Goal: Transaction & Acquisition: Purchase product/service

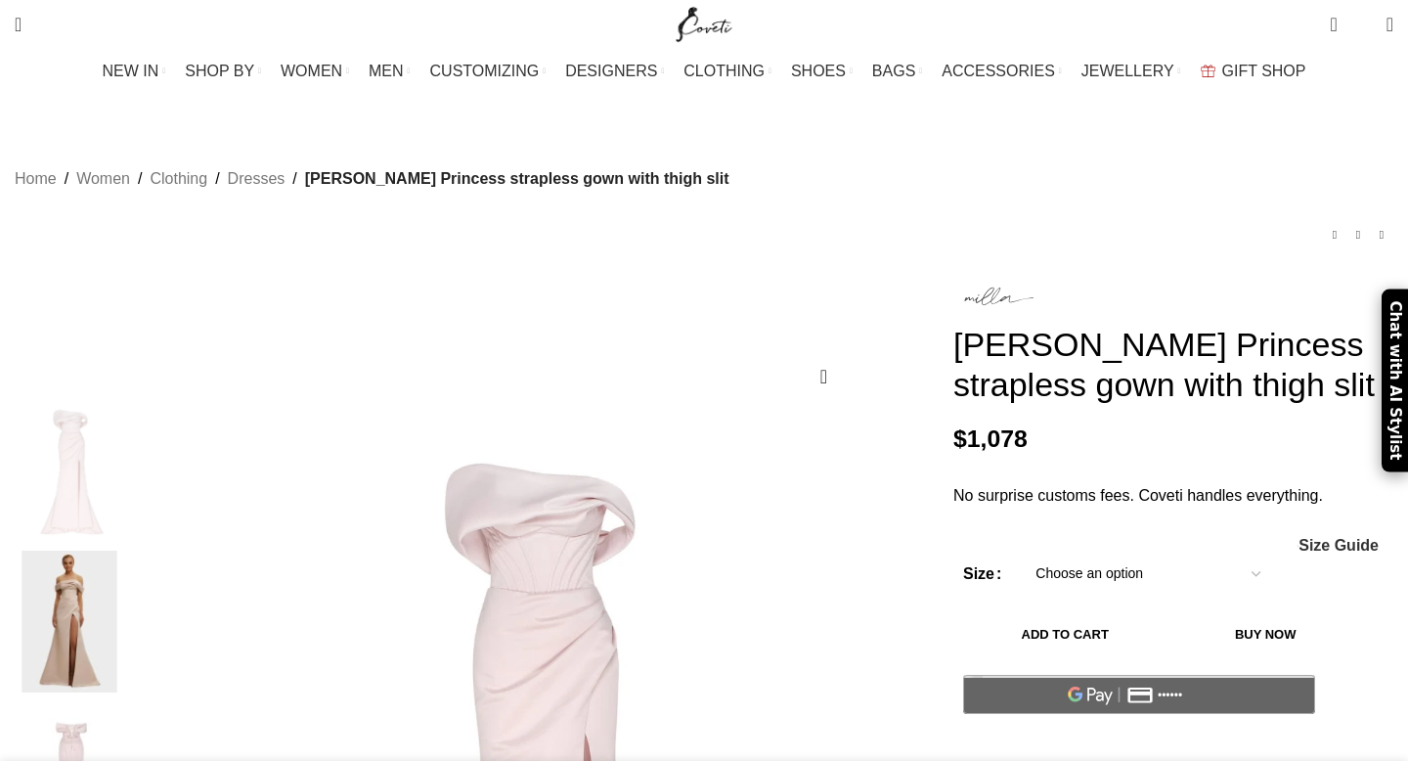
click at [129, 583] on img at bounding box center [69, 621] width 119 height 143
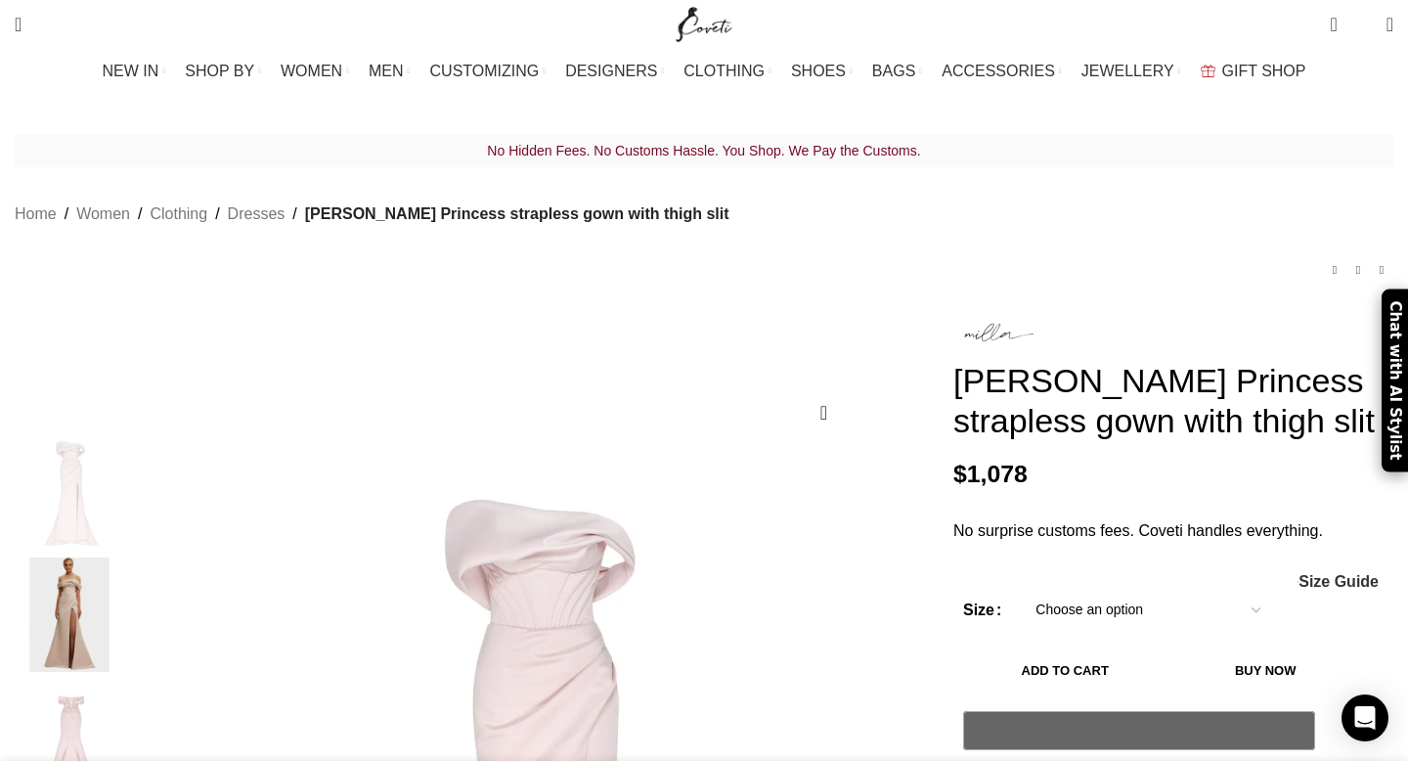
click at [129, 573] on img "2 / 7" at bounding box center [69, 614] width 119 height 114
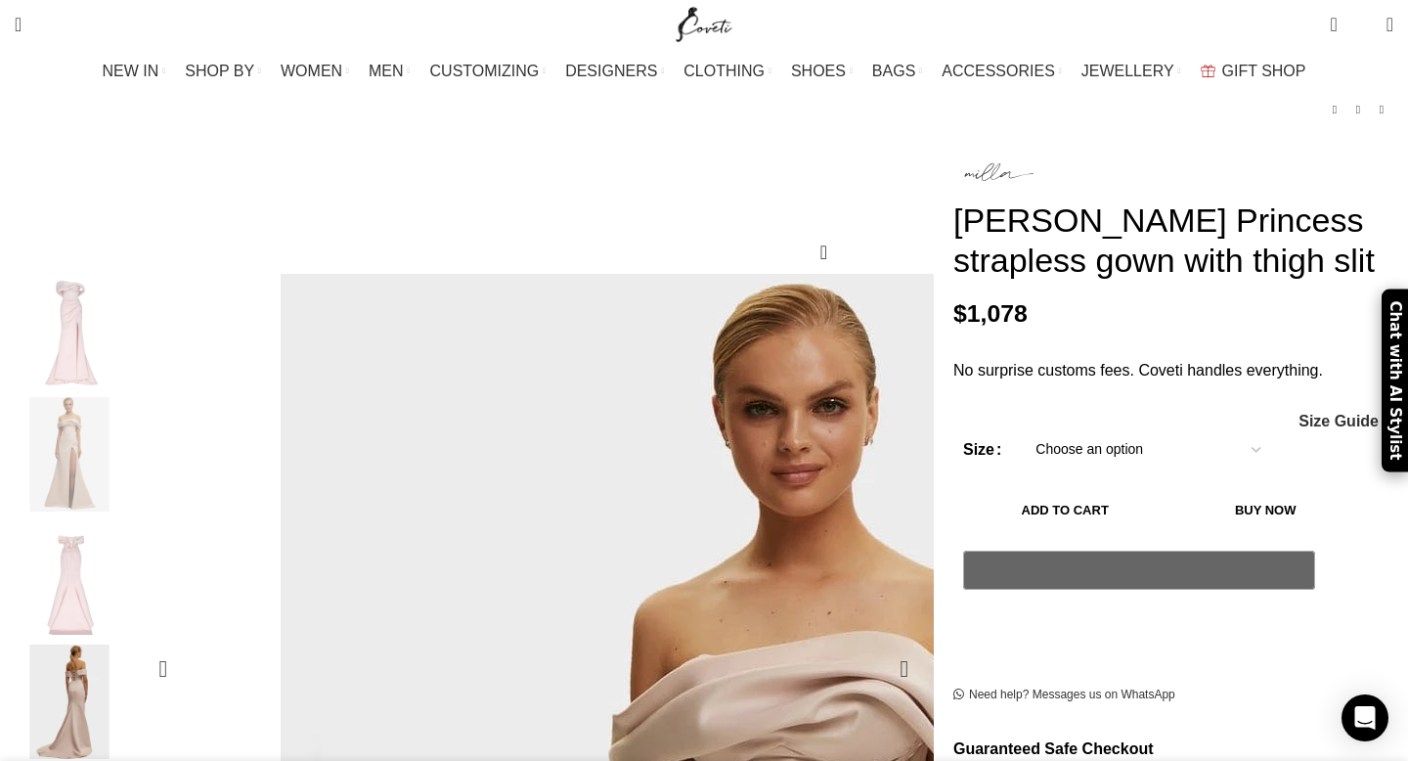
scroll to position [352, 0]
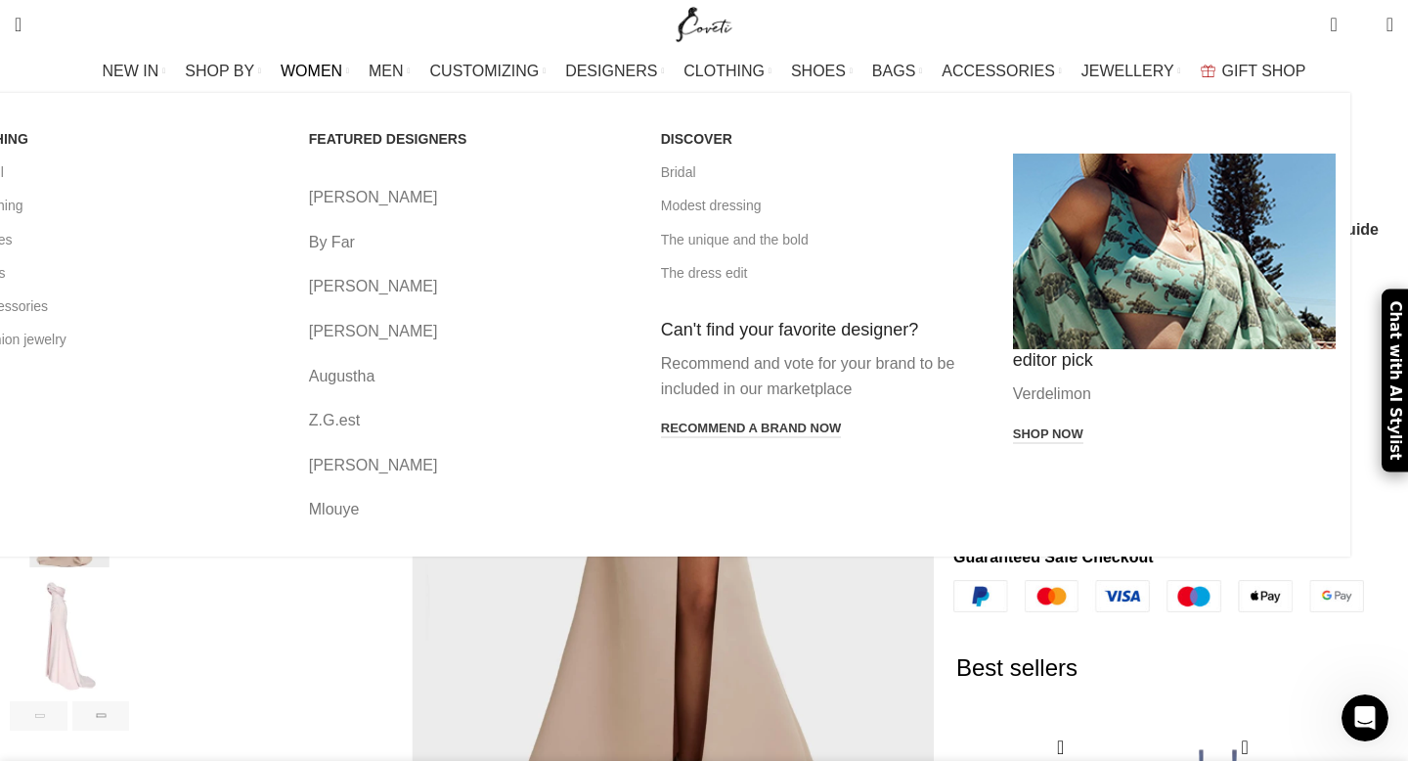
scroll to position [0, 412]
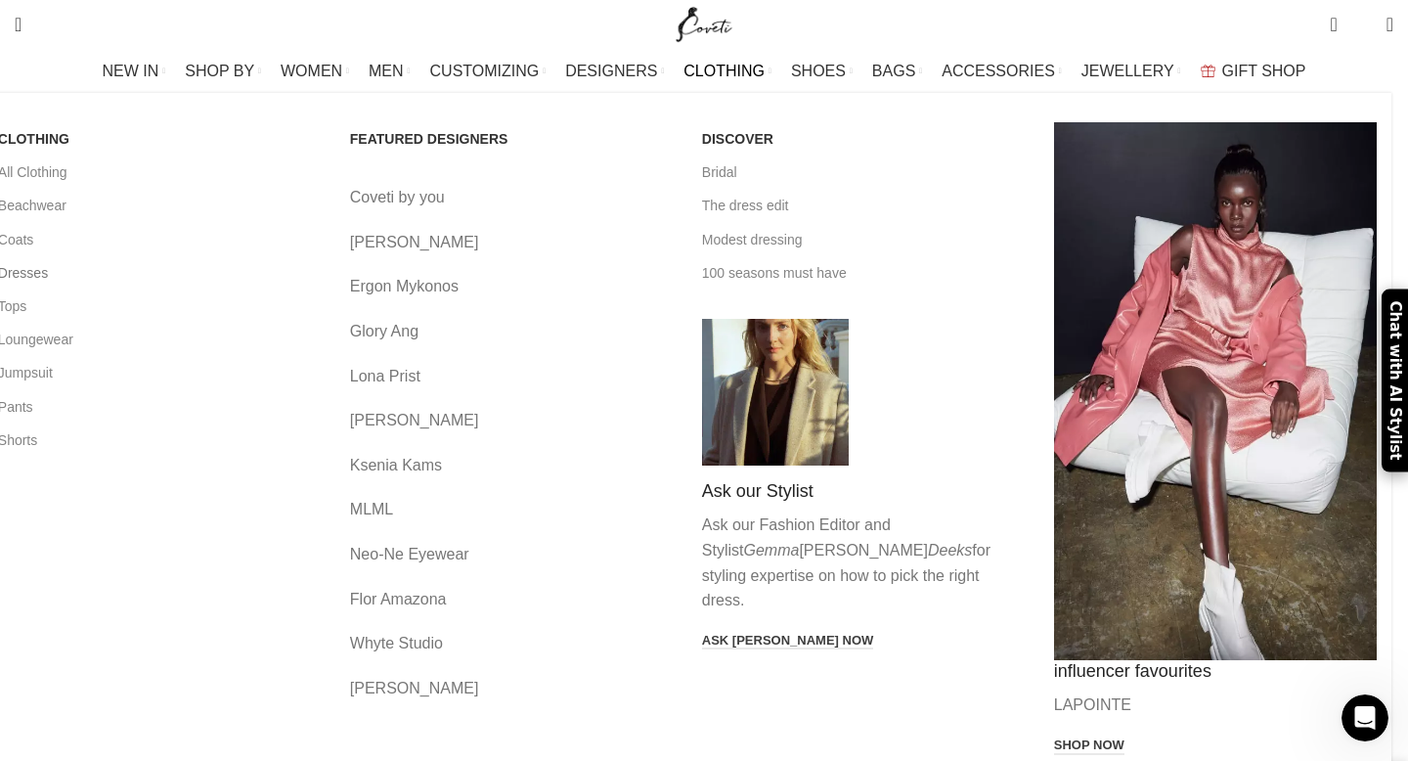
click at [153, 273] on link "Dresses" at bounding box center [159, 272] width 323 height 33
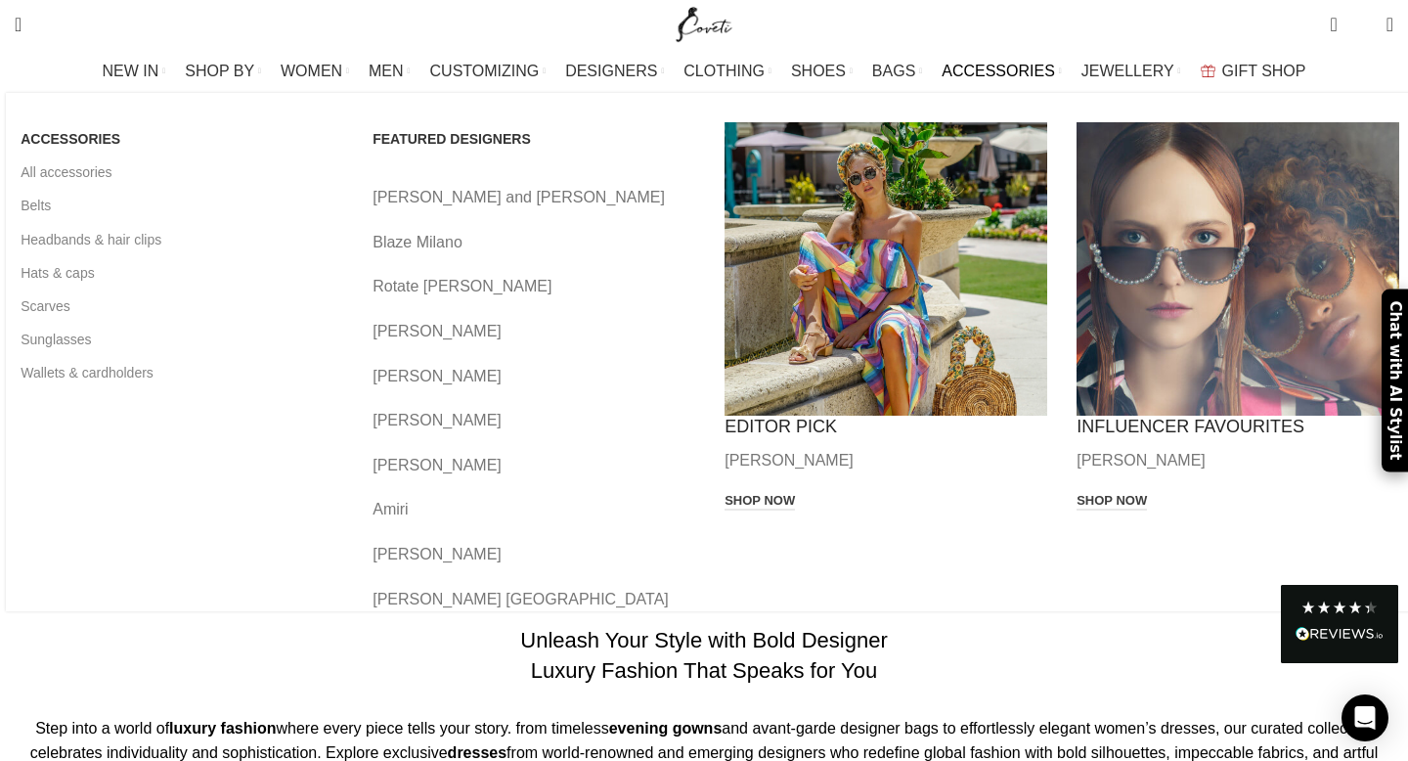
scroll to position [787, 0]
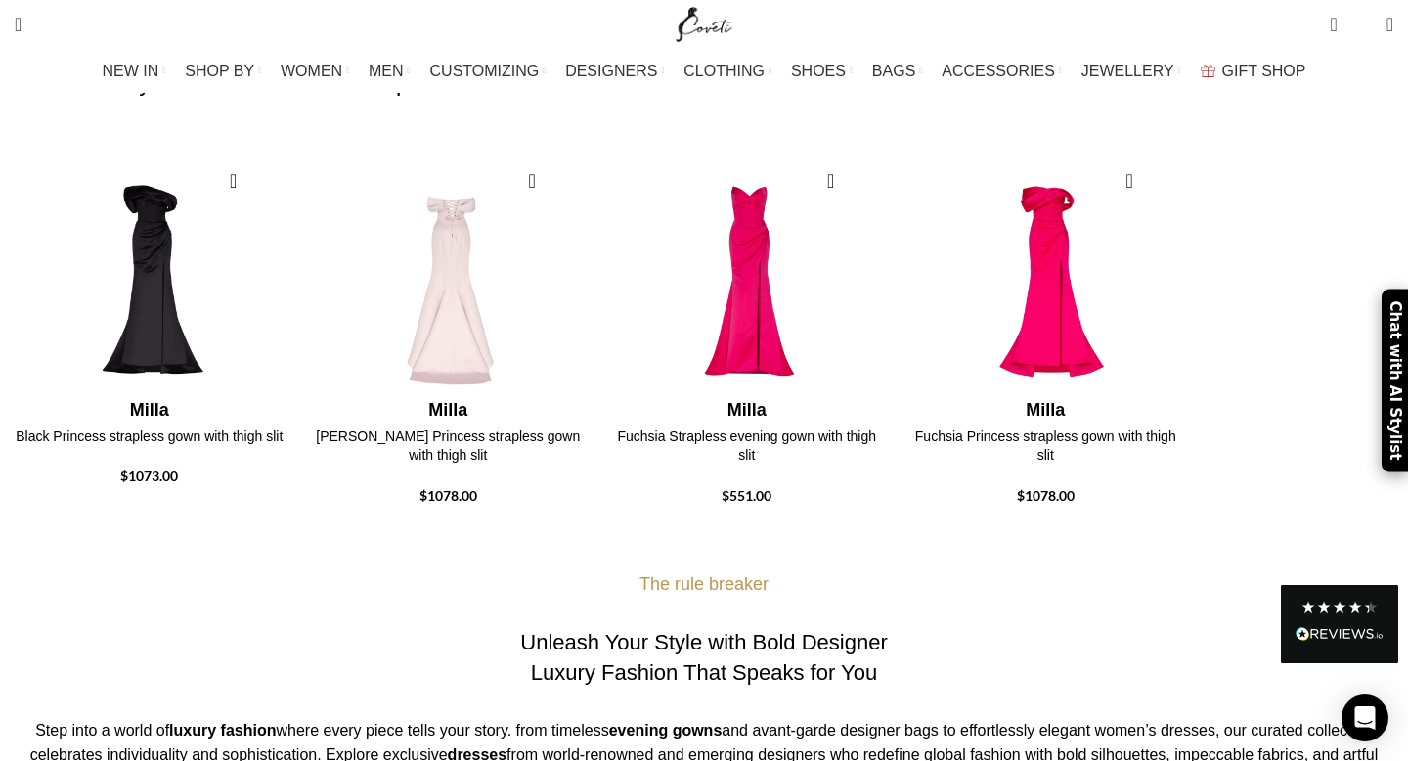
click at [546, 205] on img "2 / 4" at bounding box center [448, 274] width 278 height 241
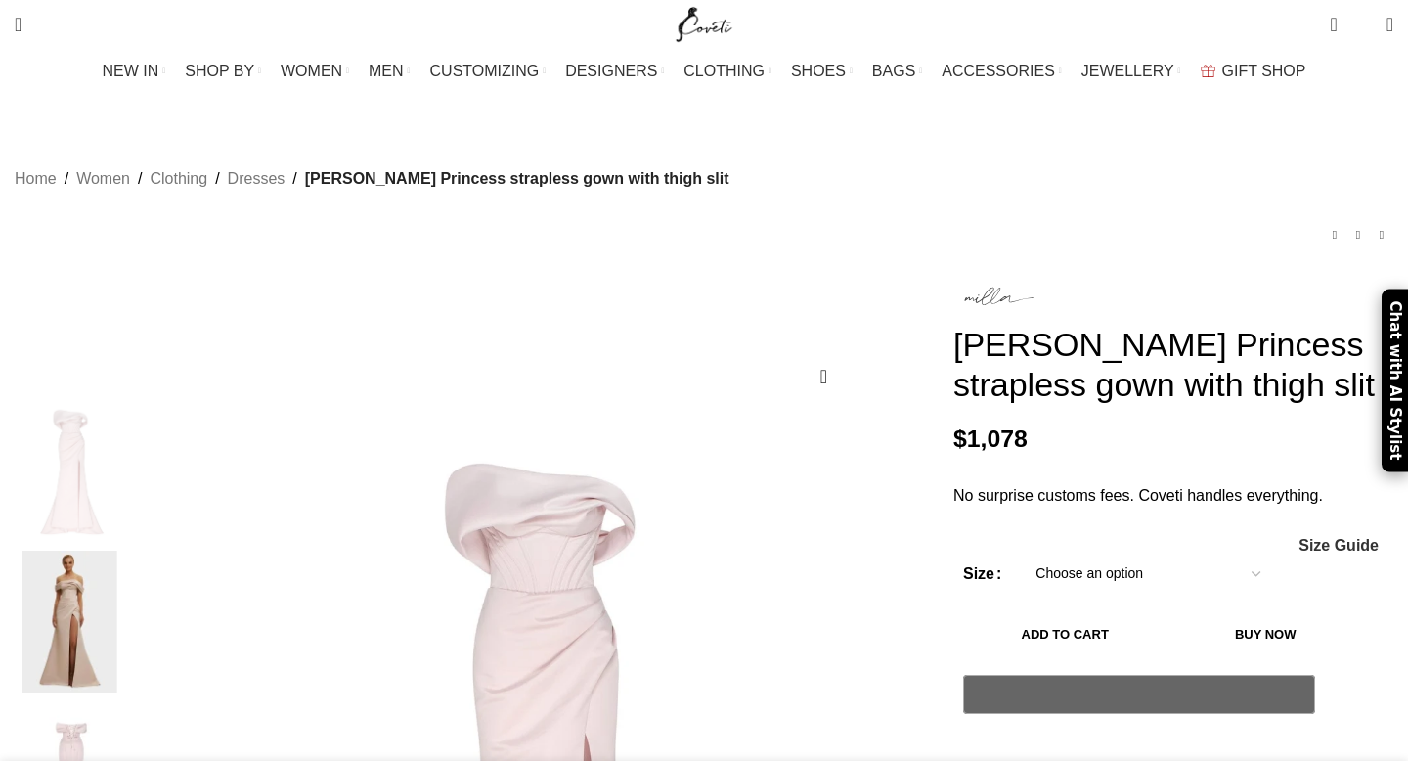
click at [129, 550] on img at bounding box center [69, 621] width 119 height 143
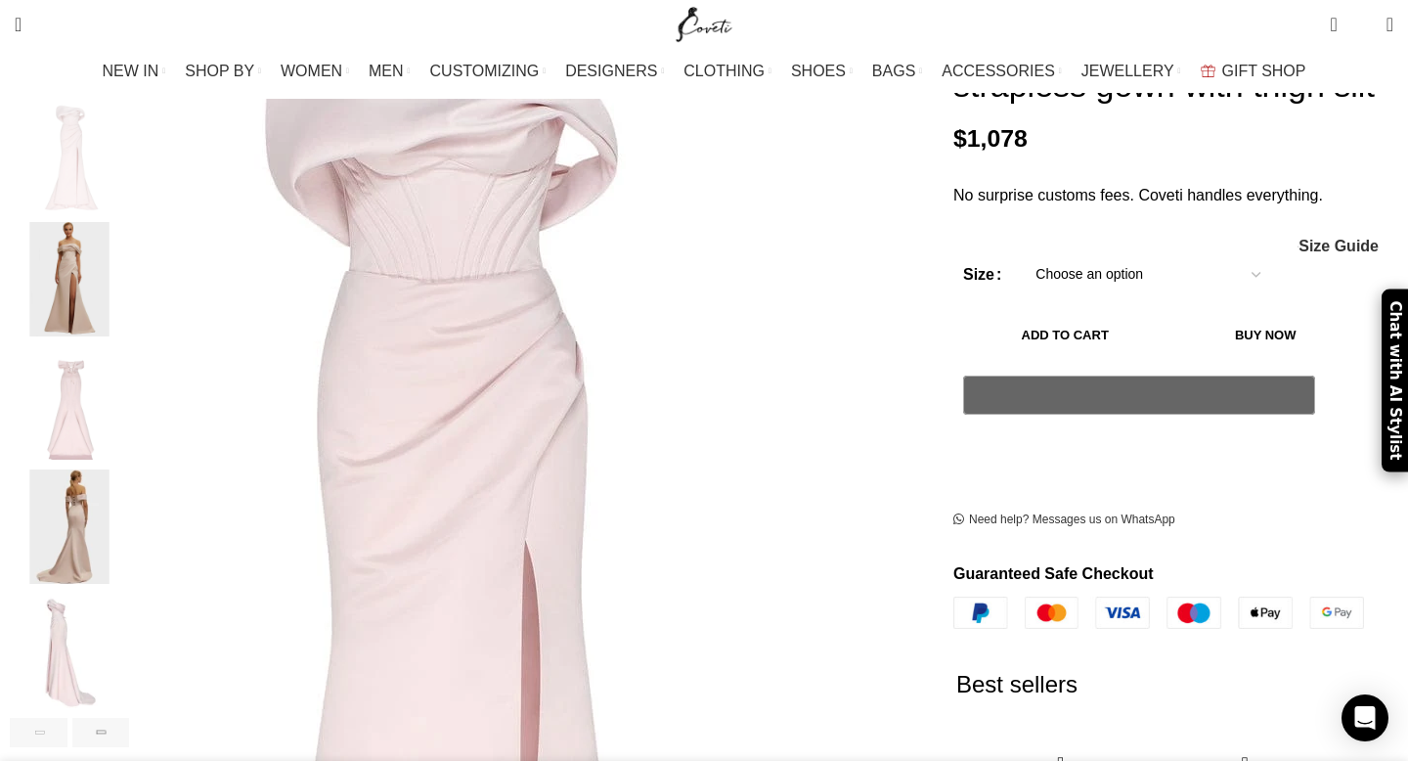
scroll to position [371, 0]
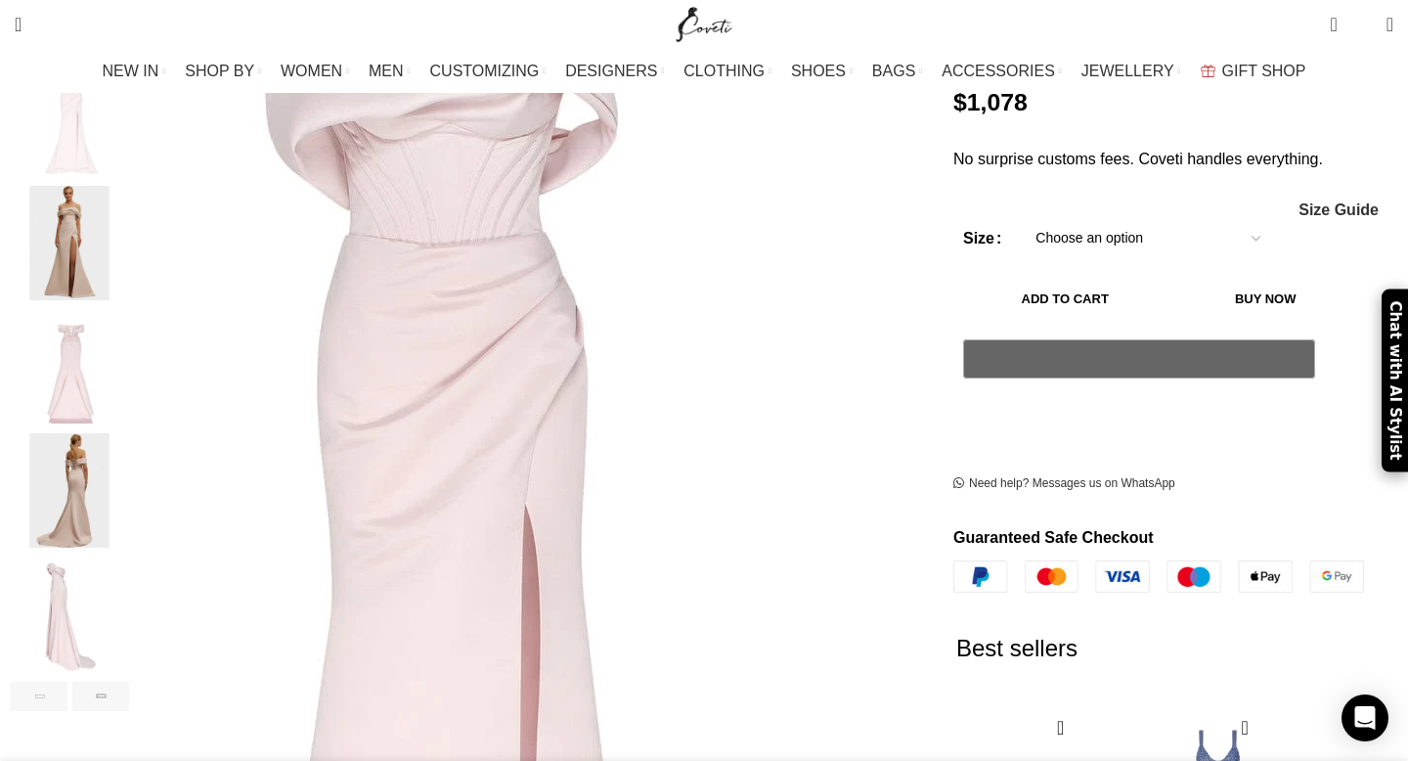
click at [129, 222] on img "2 / 7" at bounding box center [69, 243] width 119 height 114
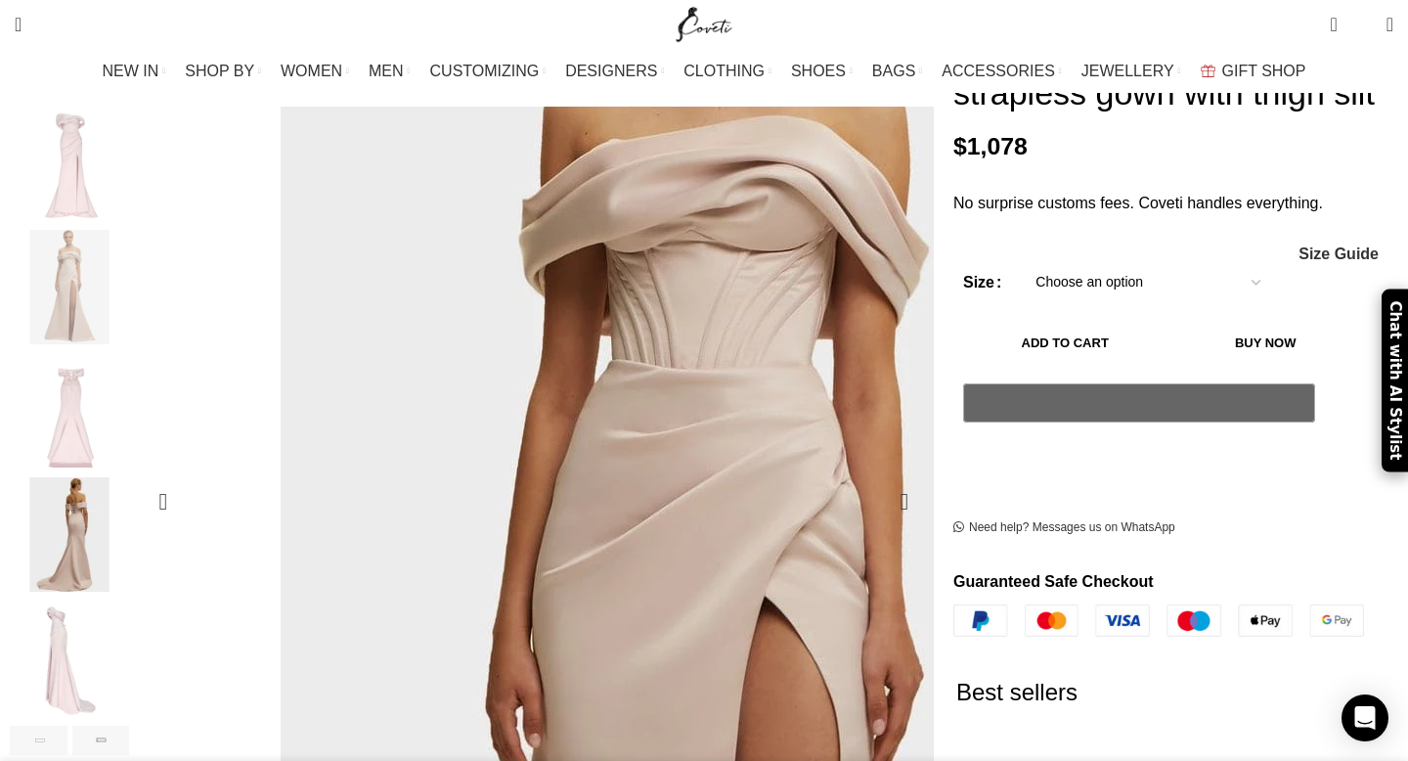
scroll to position [0, 205]
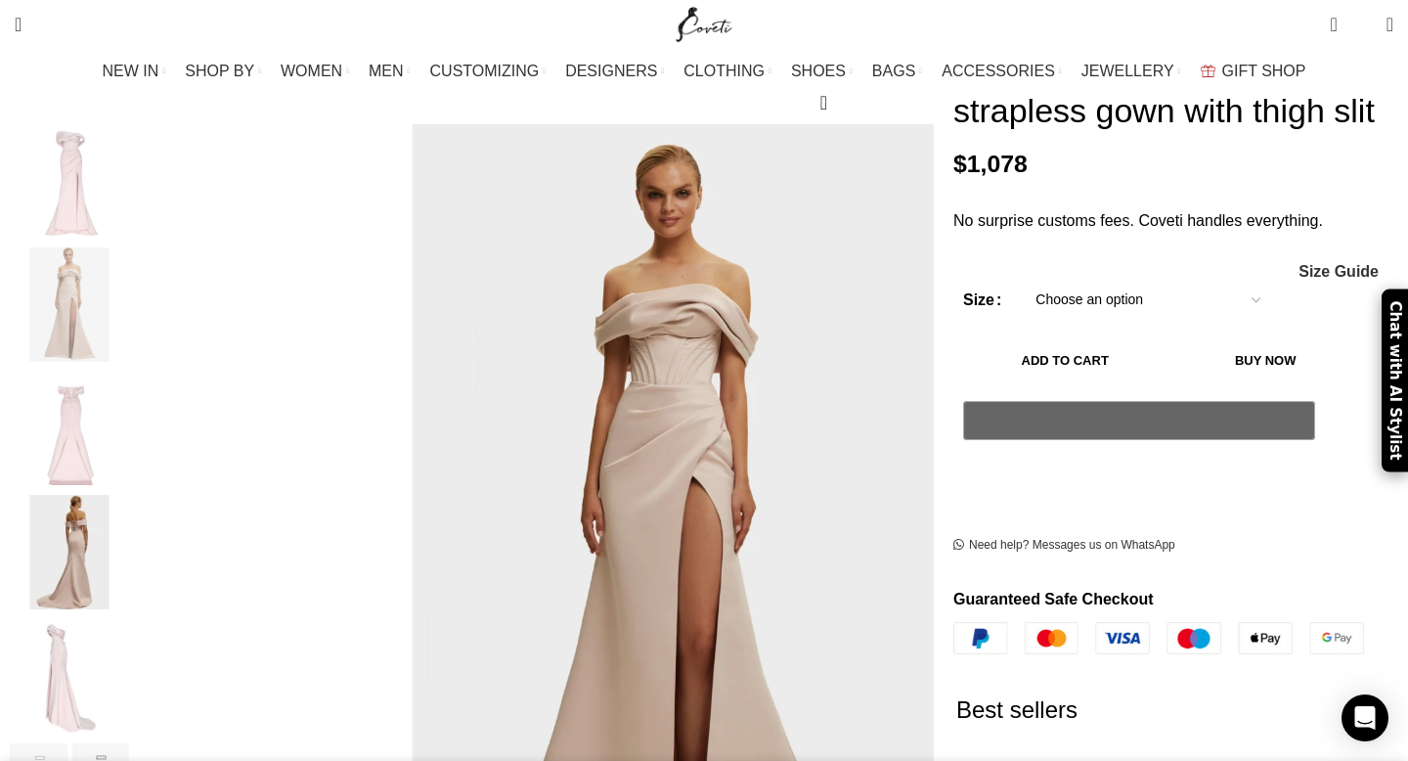
click at [129, 152] on img "1 / 7" at bounding box center [69, 181] width 119 height 114
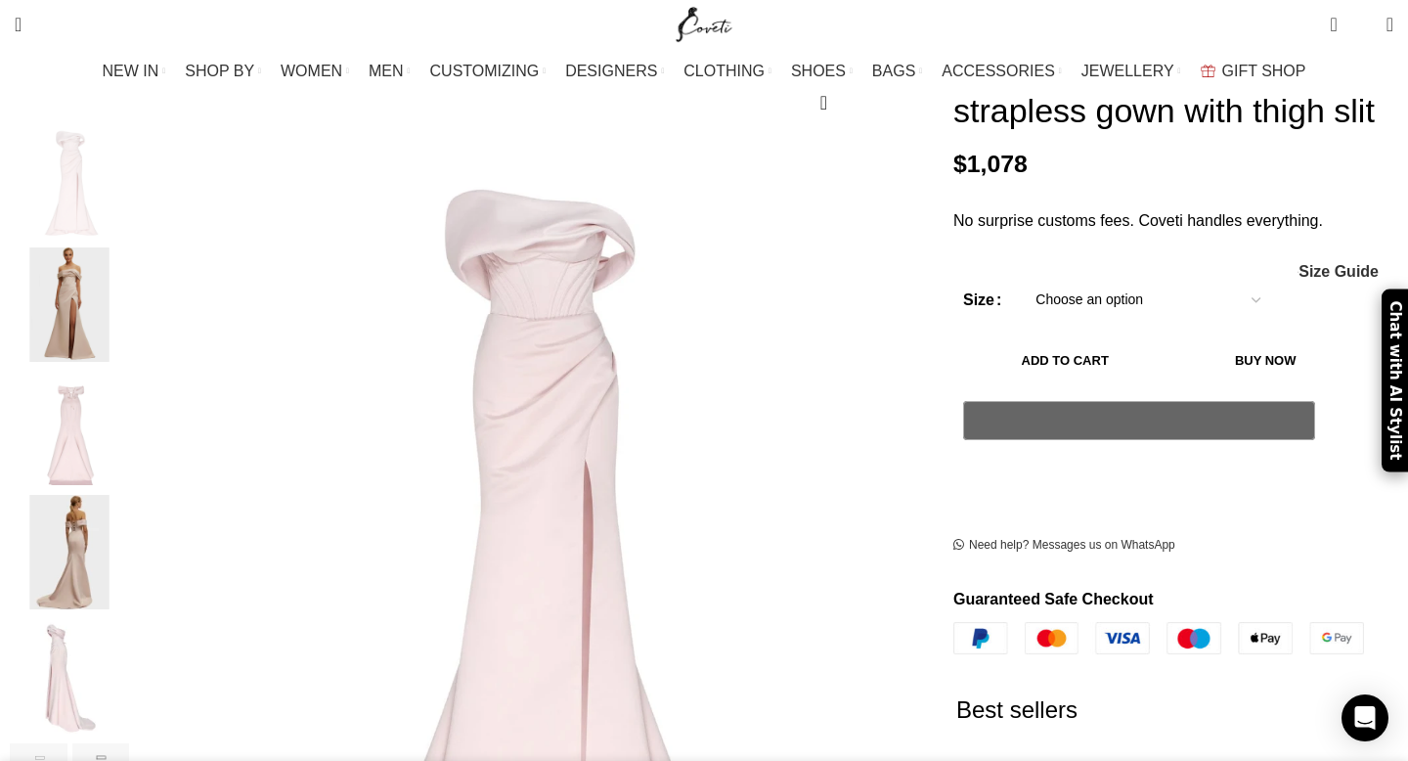
click at [129, 497] on img "4 / 7" at bounding box center [69, 552] width 119 height 114
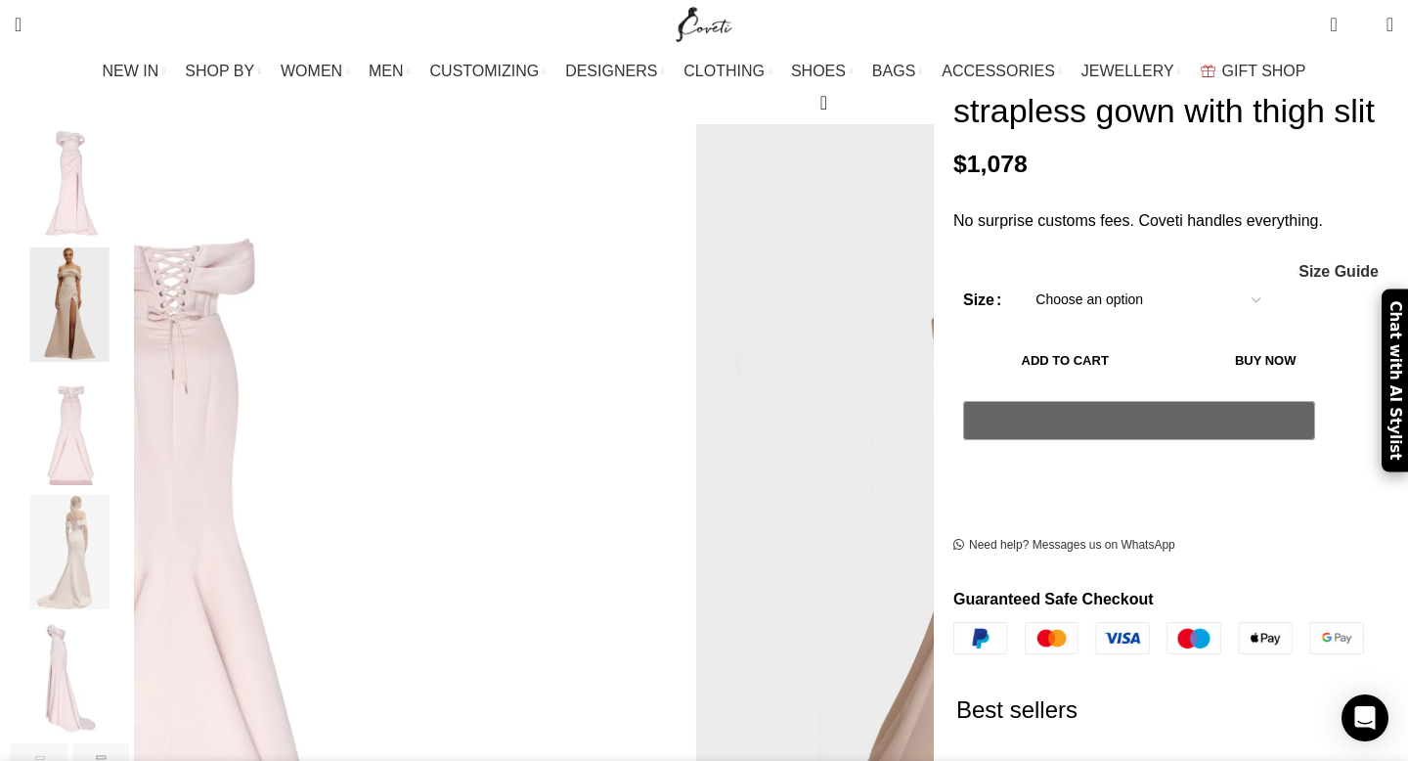
click at [129, 619] on img "5 / 7" at bounding box center [69, 676] width 119 height 114
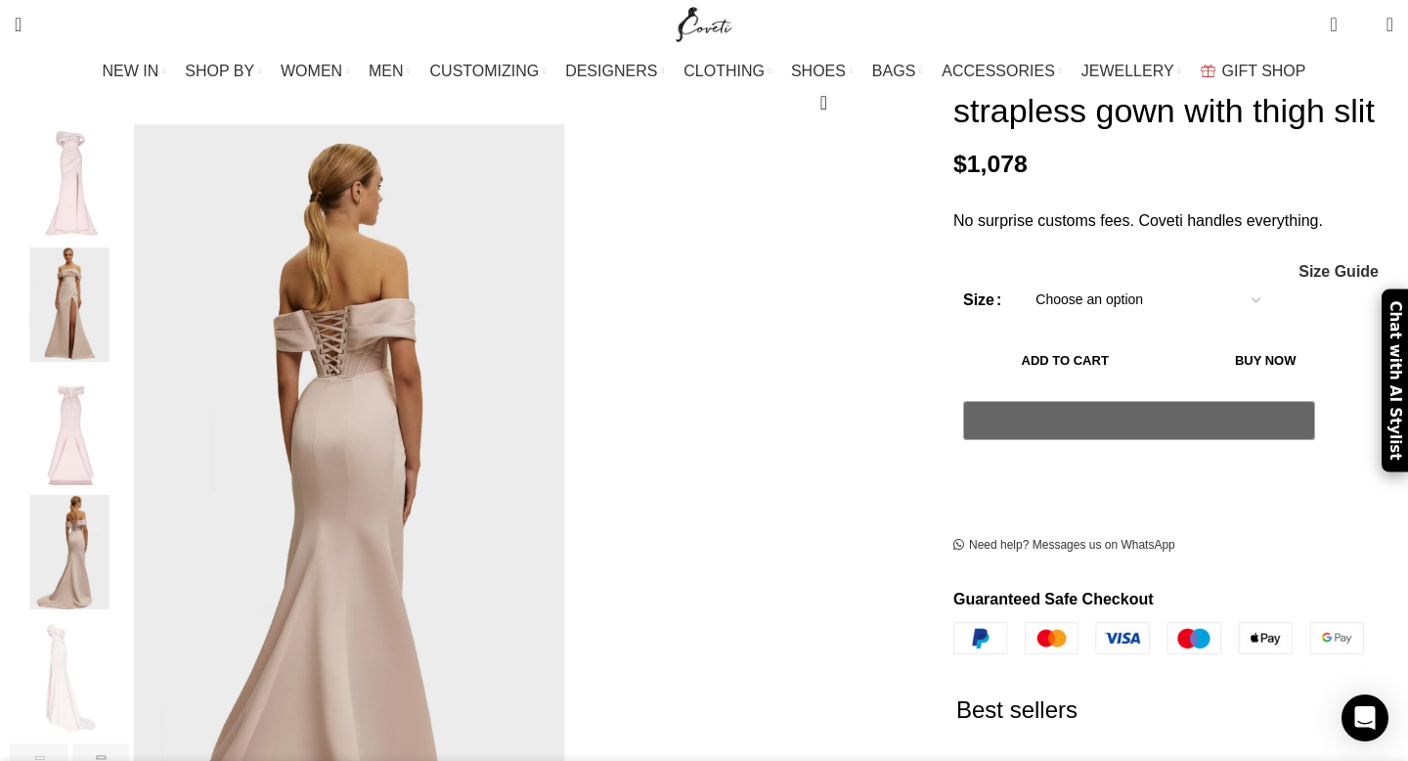
scroll to position [0, 412]
click at [129, 390] on img "3 / 7" at bounding box center [69, 428] width 119 height 114
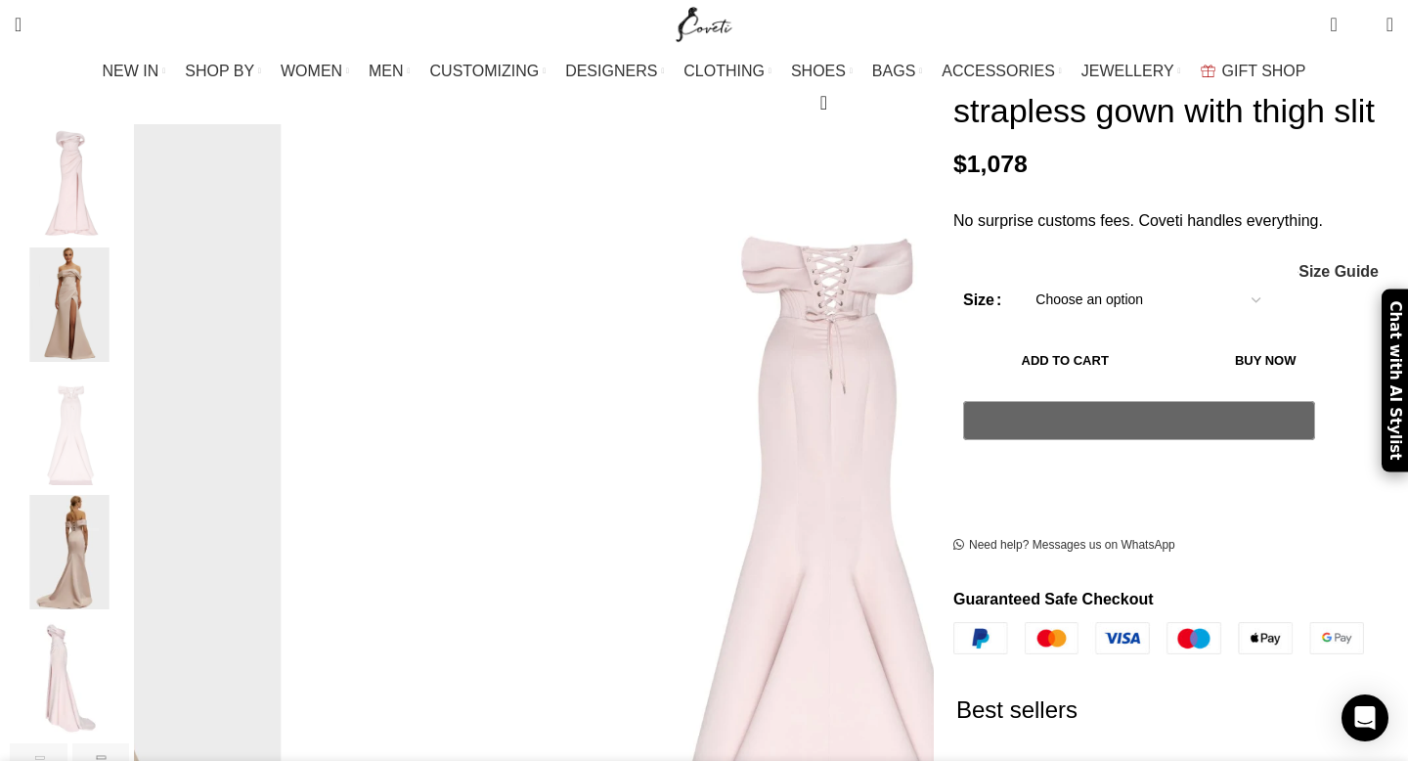
scroll to position [0, 617]
